Goal: Find specific page/section: Find specific page/section

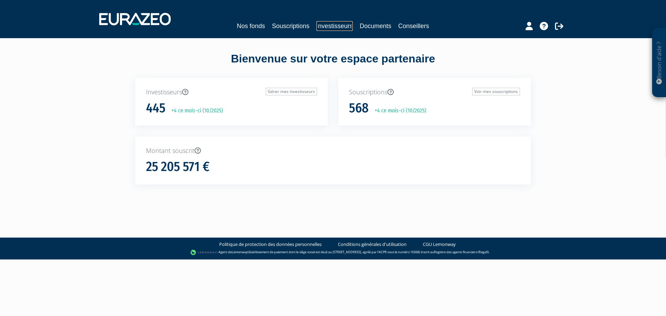
click at [334, 27] on link "Investisseurs" at bounding box center [334, 26] width 36 height 10
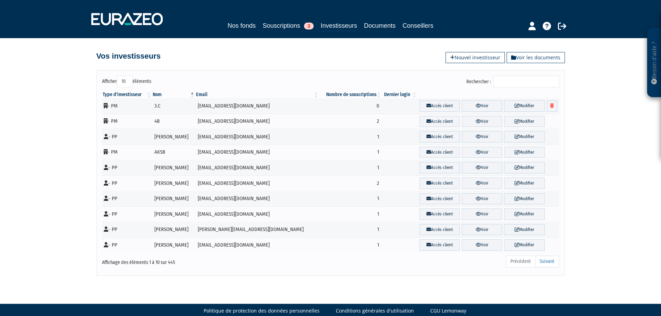
click at [535, 79] on input "Rechercher :" at bounding box center [526, 82] width 66 height 12
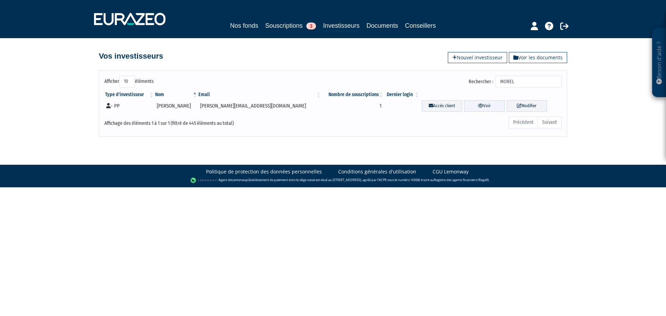
type input "MOREL"
click at [490, 103] on link "Voir" at bounding box center [484, 105] width 40 height 11
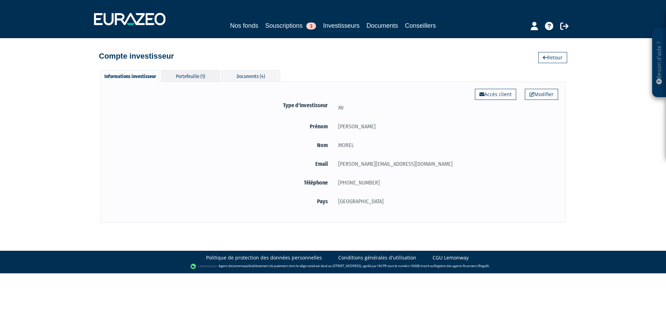
click at [183, 82] on div "Portefeuille (1)" at bounding box center [190, 75] width 59 height 11
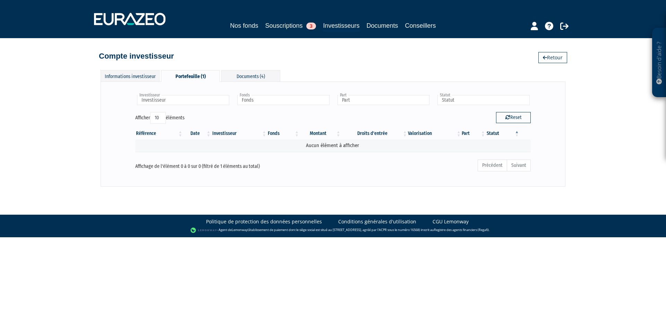
click at [202, 71] on div "Portefeuille (1)" at bounding box center [190, 76] width 59 height 12
click at [498, 118] on button "Reset" at bounding box center [513, 117] width 35 height 11
type input "Investisseur"
type input "Fonds"
type input "Part"
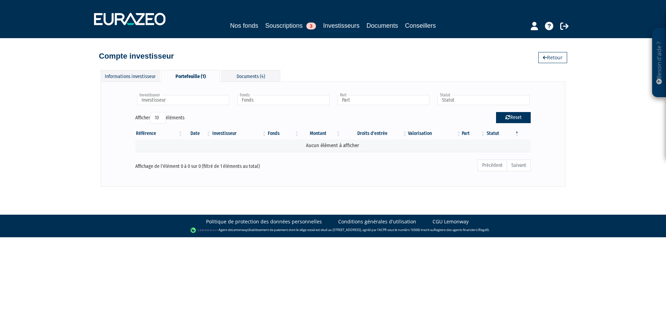
type input "Statut"
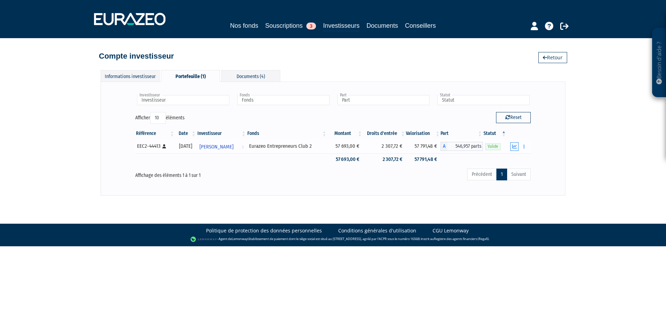
click at [514, 149] on icon "button" at bounding box center [514, 146] width 5 height 5
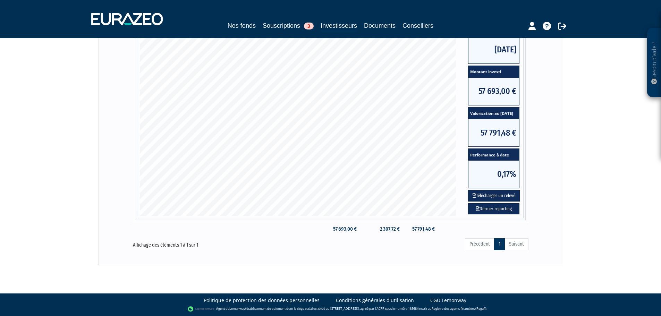
scroll to position [145, 0]
